Goal: Feedback & Contribution: Submit feedback/report problem

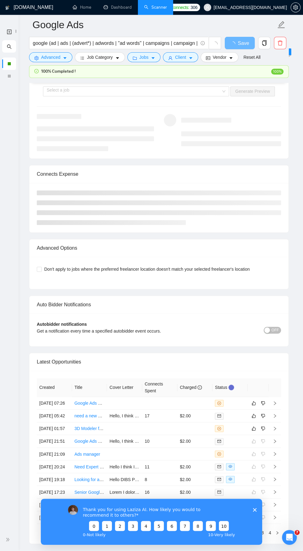
scroll to position [1308, 0]
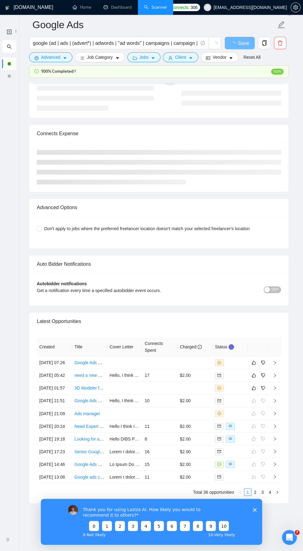
click at [255, 510] on polygon "Закрыть опрос" at bounding box center [255, 510] width 4 height 4
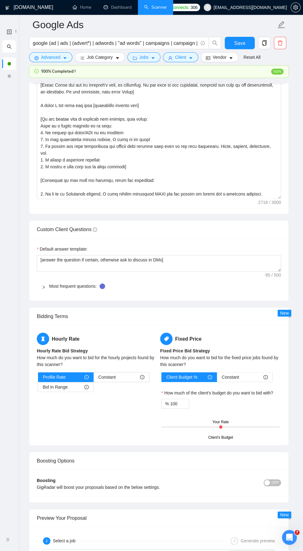
scroll to position [0, 0]
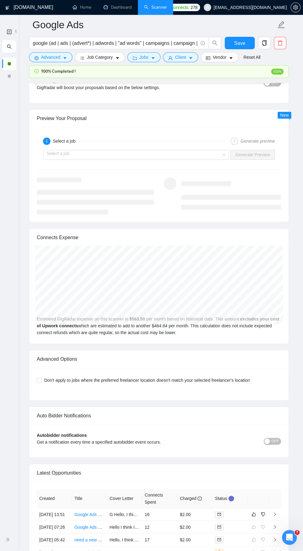
scroll to position [1366, 0]
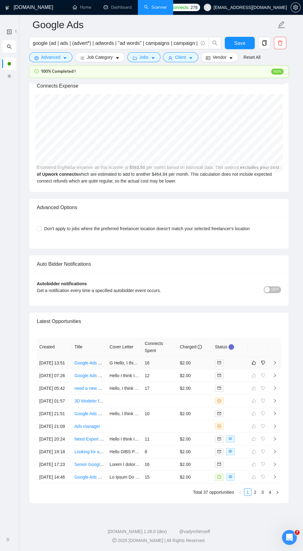
click at [89, 360] on link "Google Ads Media Buyer for Ecommerce Marketing Agency (Beginner to Expert)" at bounding box center [152, 362] width 154 height 5
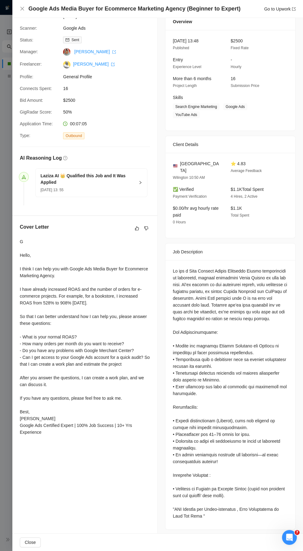
scroll to position [28, 0]
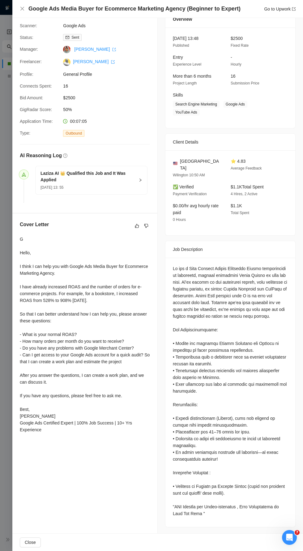
click at [25, 5] on div "Google Ads Media Buyer for Ecommerce Marketing Agency (Beginner to Expert) Go t…" at bounding box center [158, 9] width 276 height 8
click at [27, 6] on div "Google Ads Media Buyer for Ecommerce Marketing Agency (Beginner to Expert) Go t…" at bounding box center [158, 9] width 276 height 8
click at [24, 9] on icon "close" at bounding box center [22, 8] width 5 height 5
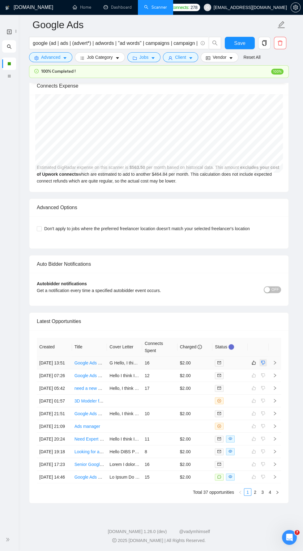
click at [260, 359] on button "button" at bounding box center [263, 362] width 7 height 7
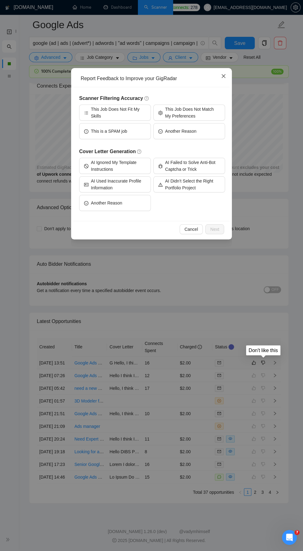
click at [224, 76] on icon "close" at bounding box center [224, 76] width 4 height 4
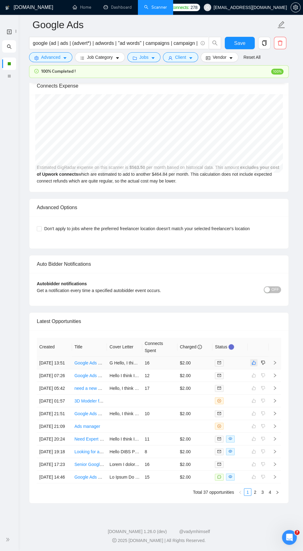
click at [254, 360] on icon "like" at bounding box center [254, 362] width 4 height 5
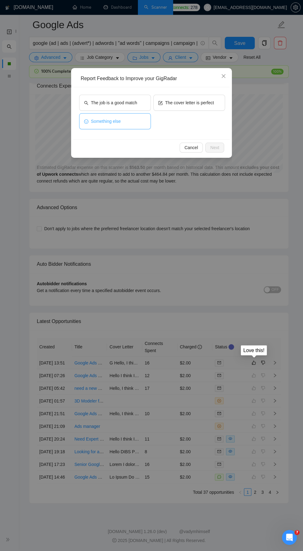
click at [125, 118] on button "Something else" at bounding box center [115, 121] width 72 height 16
click at [219, 145] on button "Next" at bounding box center [215, 148] width 19 height 10
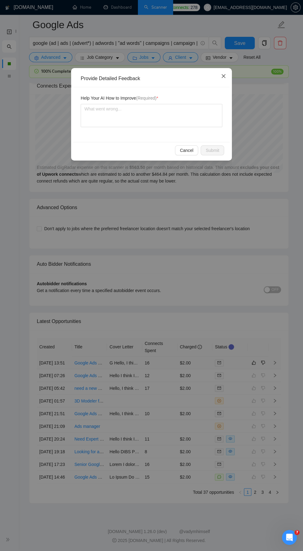
click at [231, 76] on span "Close" at bounding box center [223, 76] width 17 height 17
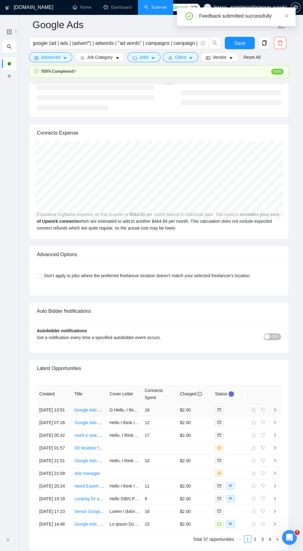
scroll to position [1371, 0]
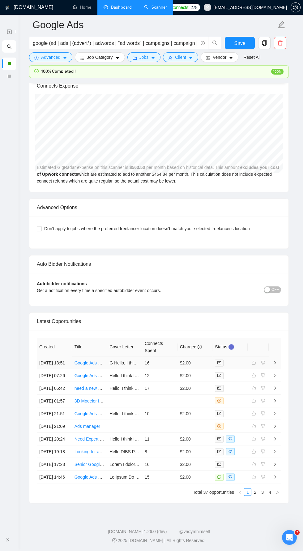
click at [121, 9] on link "Dashboard" at bounding box center [118, 7] width 28 height 5
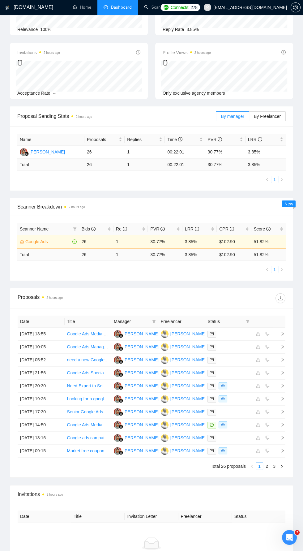
scroll to position [115, 0]
